Goal: Obtain resource: Download file/media

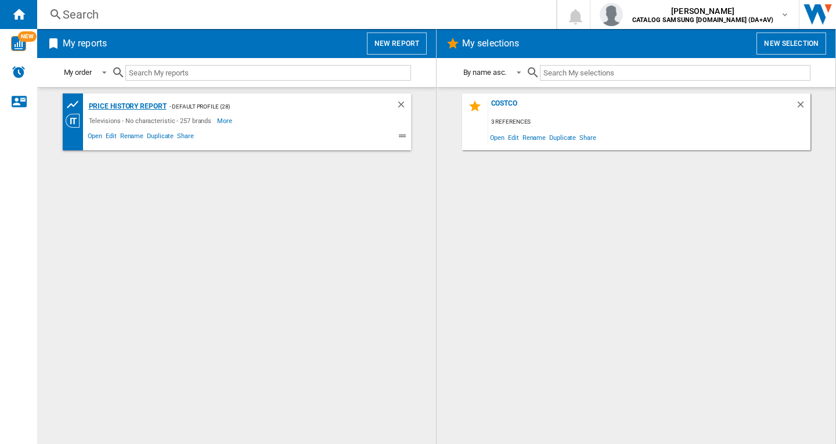
click at [141, 101] on div "Price History Report" at bounding box center [126, 106] width 81 height 15
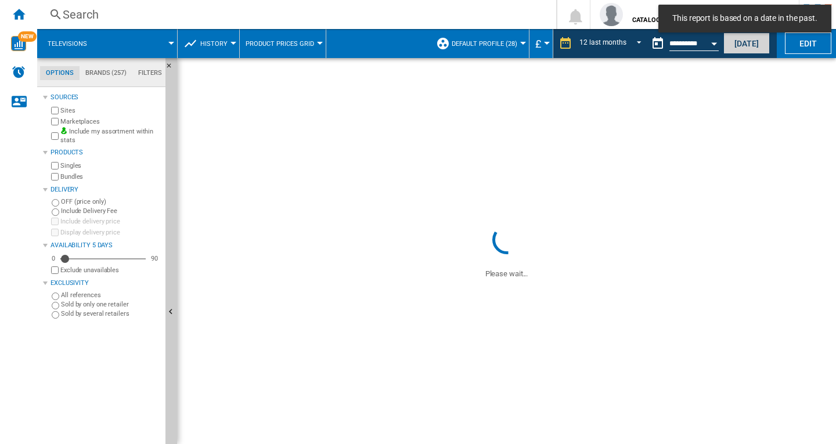
click at [756, 44] on button "[DATE]" at bounding box center [746, 43] width 46 height 21
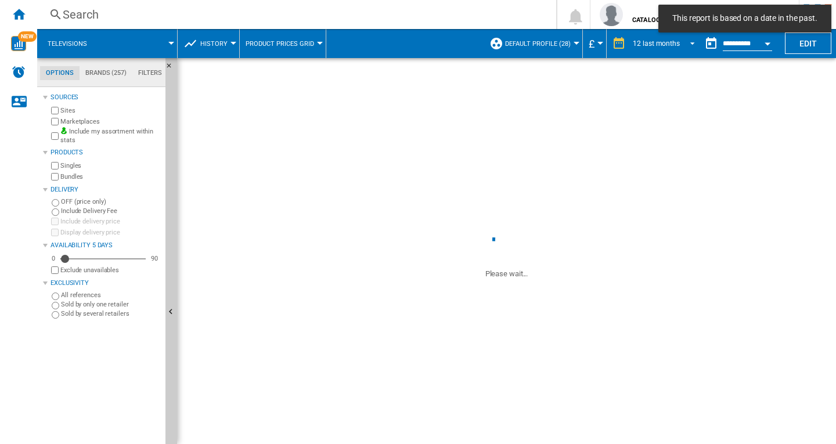
click at [659, 46] on div "12 last months" at bounding box center [656, 43] width 47 height 8
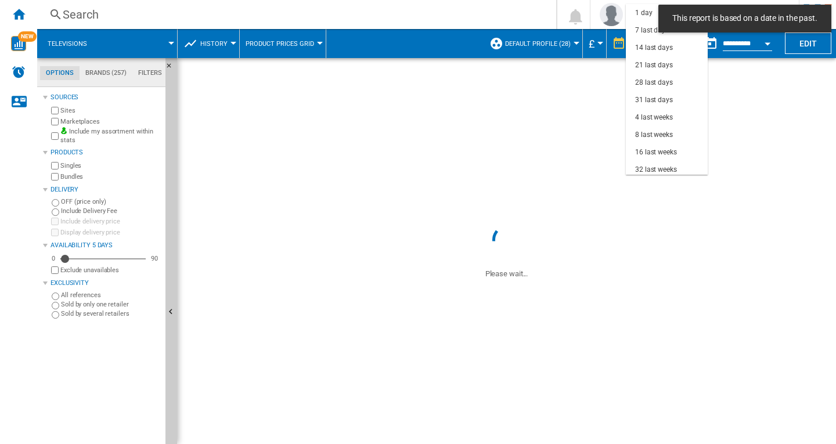
scroll to position [73, 0]
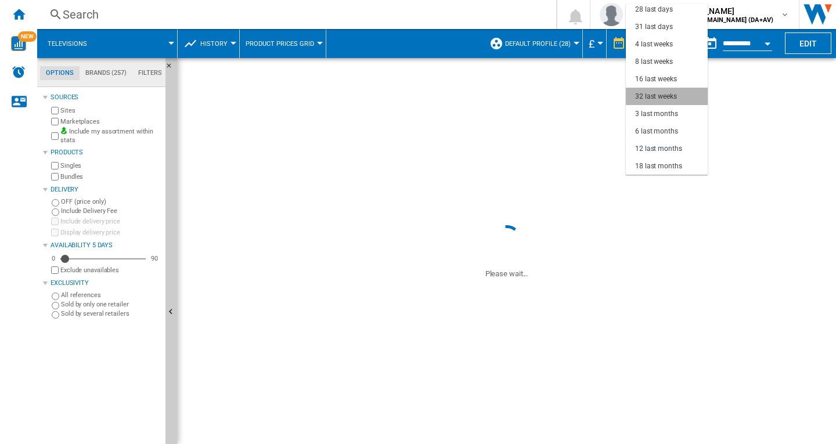
click at [675, 98] on div "32 last weeks" at bounding box center [656, 97] width 42 height 10
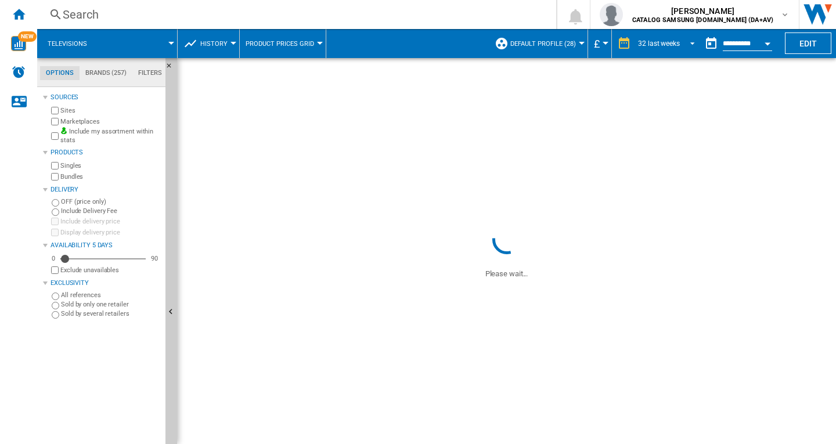
click at [659, 38] on md-select-value "32 last weeks" at bounding box center [668, 43] width 63 height 17
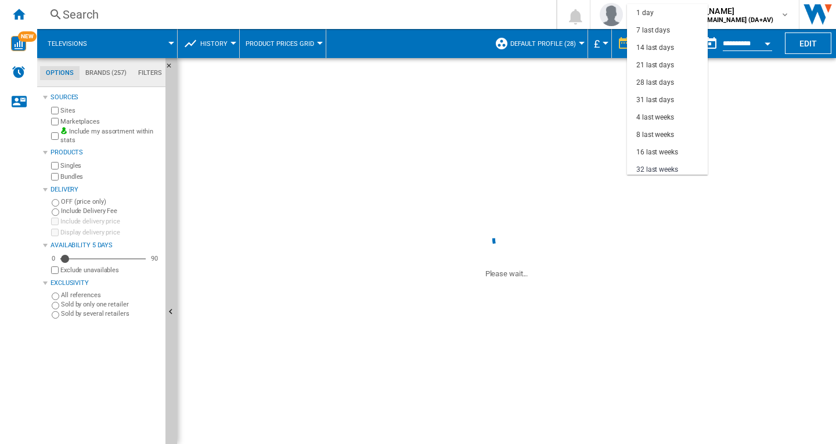
scroll to position [73, 0]
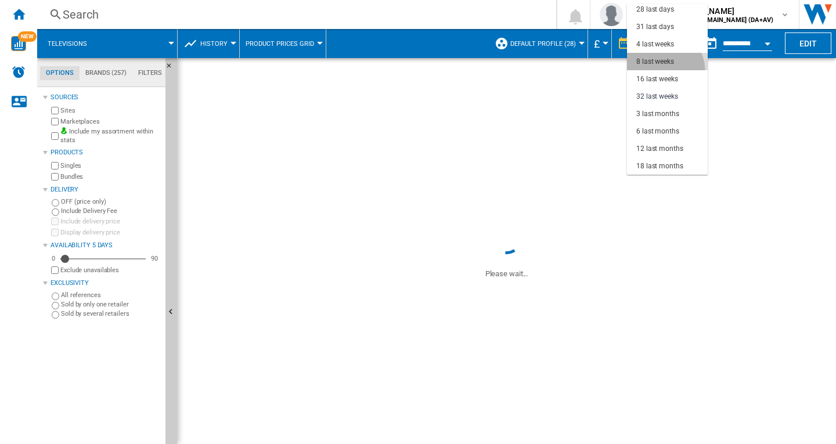
click at [663, 70] on md-option "8 last weeks" at bounding box center [667, 61] width 81 height 17
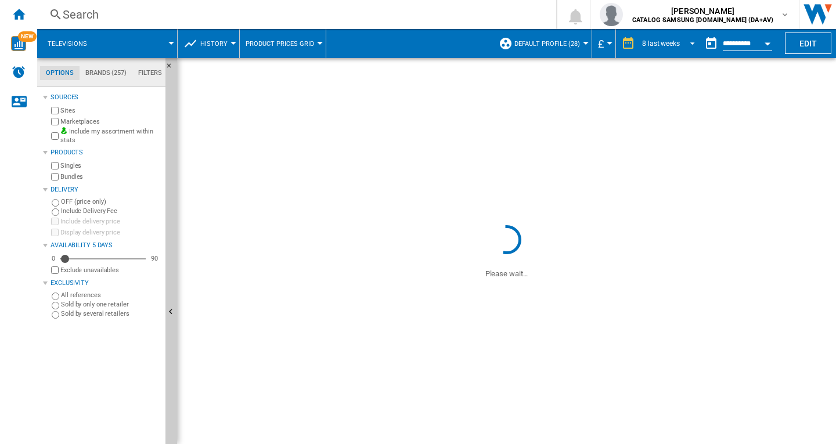
click at [660, 43] on div "8 last weeks" at bounding box center [661, 43] width 38 height 8
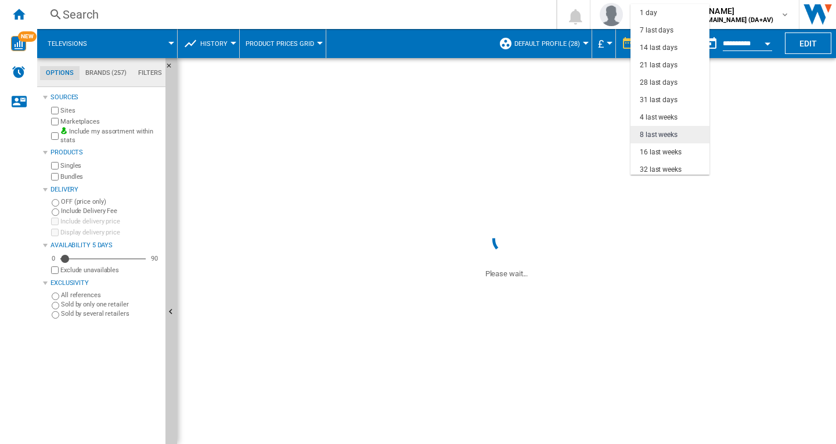
scroll to position [73, 0]
click at [658, 75] on div "16 last weeks" at bounding box center [661, 79] width 42 height 10
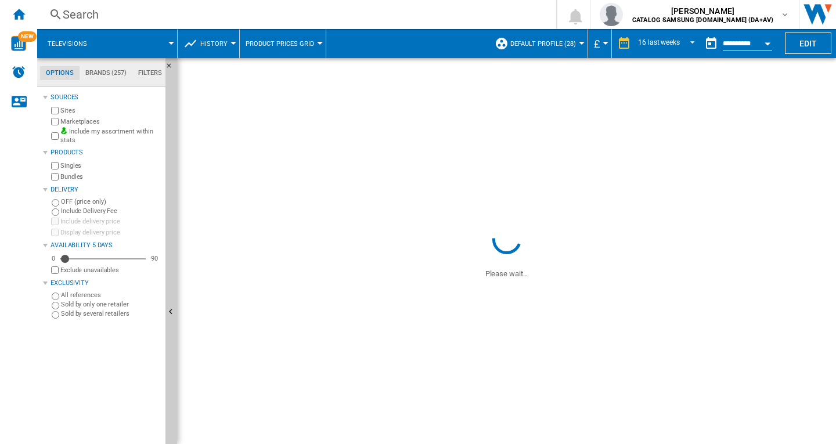
click at [741, 42] on input "**********" at bounding box center [747, 45] width 49 height 10
click at [770, 47] on button "Open calendar" at bounding box center [767, 41] width 21 height 21
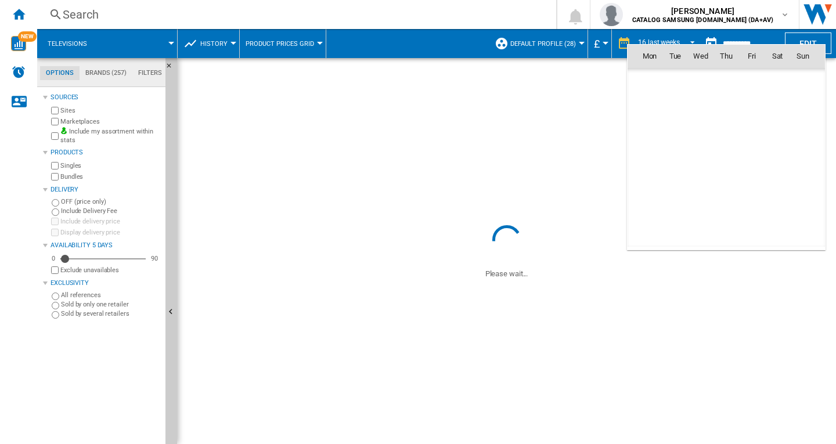
scroll to position [5538, 0]
click at [674, 79] on md-icon "October 2025" at bounding box center [672, 81] width 14 height 14
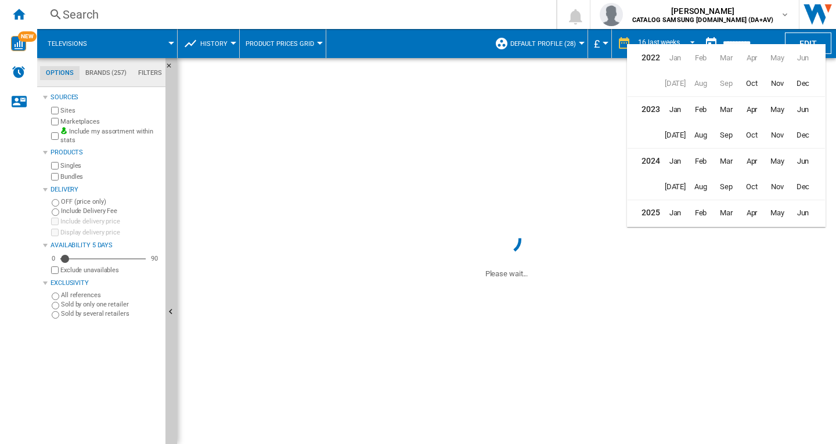
scroll to position [28, 0]
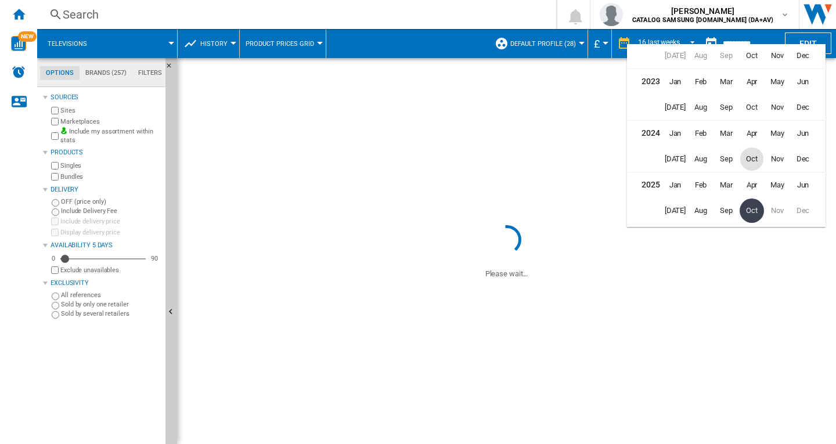
click at [759, 155] on span "Oct" at bounding box center [751, 158] width 23 height 23
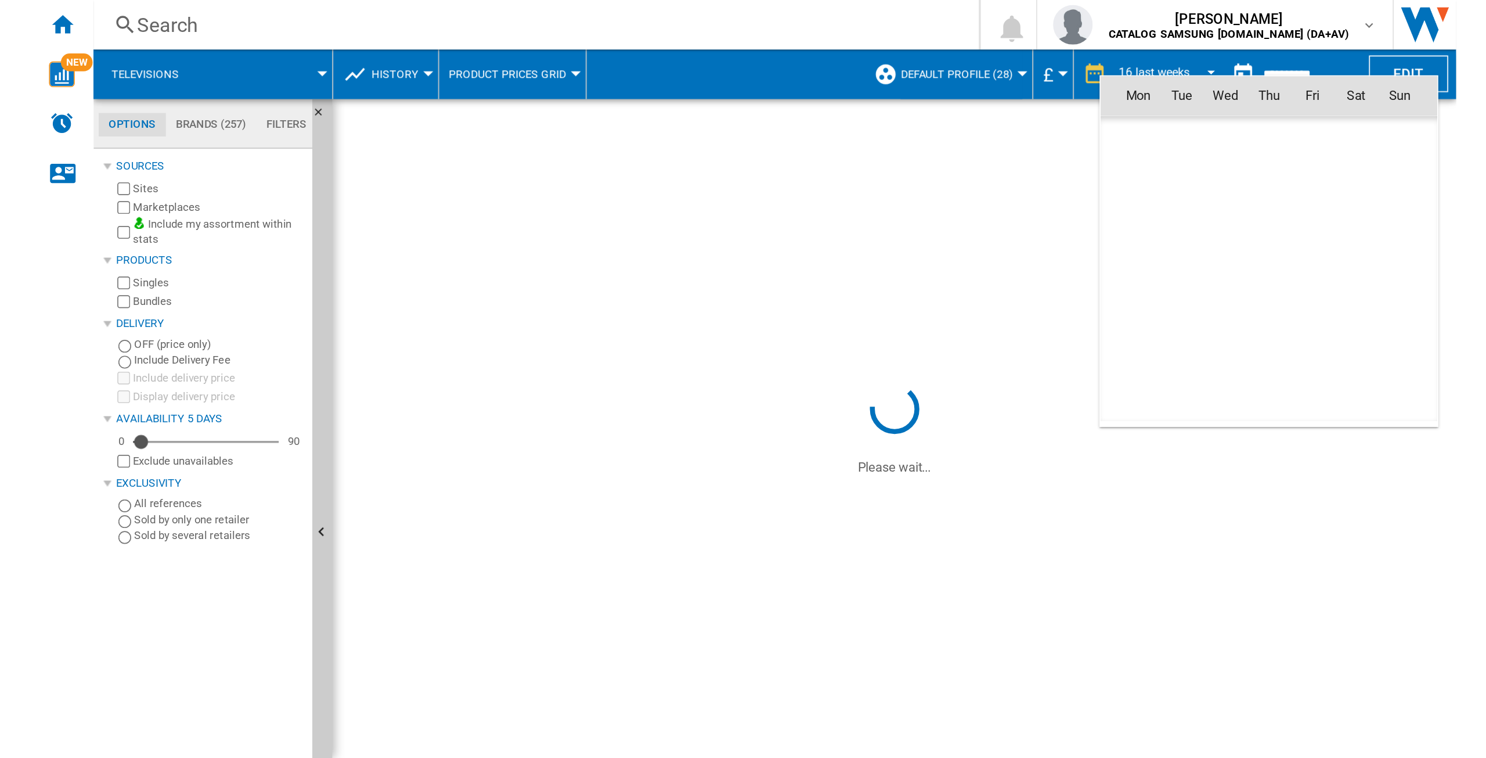
scroll to position [3692, 0]
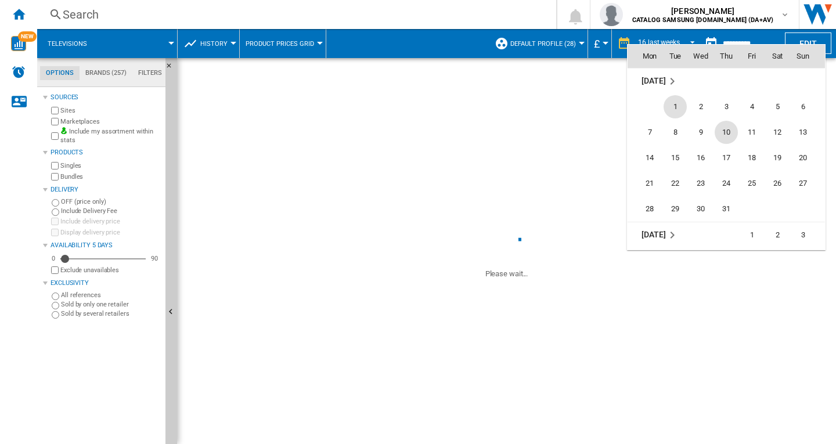
click at [726, 132] on span "10" at bounding box center [726, 132] width 23 height 23
type input "**********"
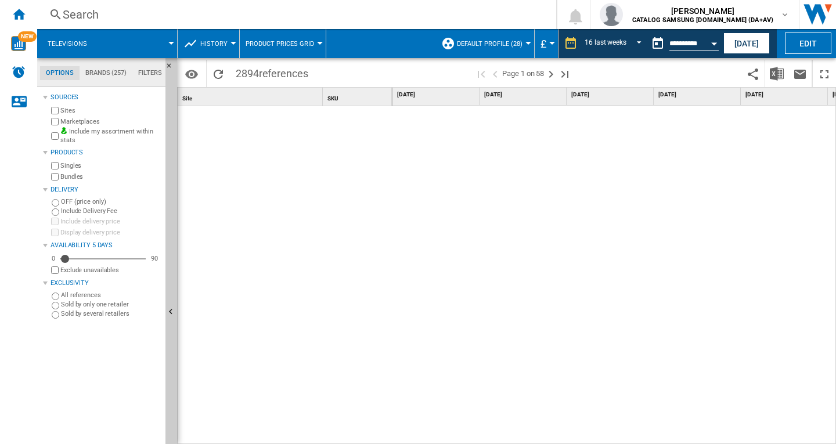
click at [344, 24] on div "Search Search 0 [PERSON_NAME] CATALOG SAMSUNG [DOMAIN_NAME] (DA+AV) CATALOG SAM…" at bounding box center [436, 14] width 799 height 29
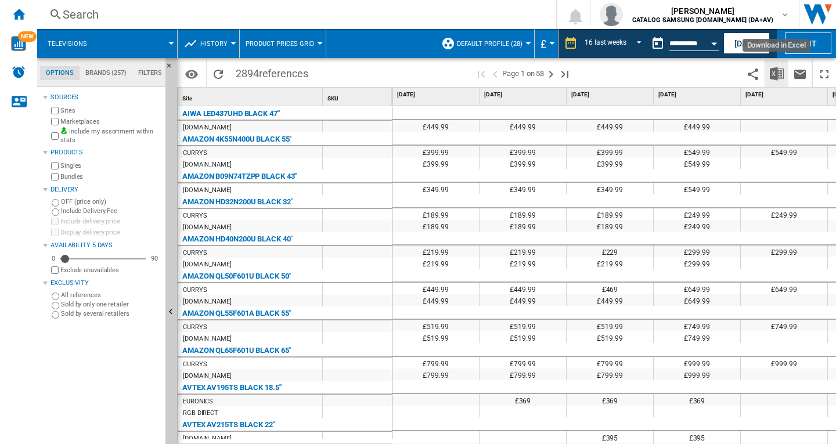
click at [769, 70] on button "Download in Excel" at bounding box center [776, 73] width 23 height 27
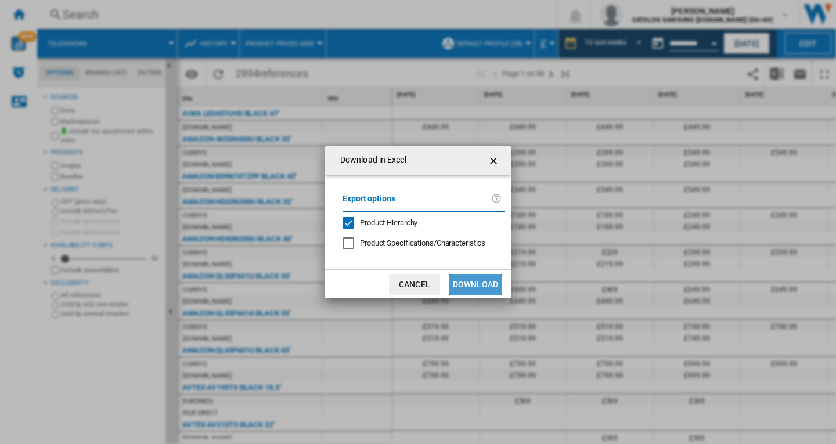
click at [461, 289] on button "Download" at bounding box center [475, 284] width 52 height 21
